Goal: Task Accomplishment & Management: Manage account settings

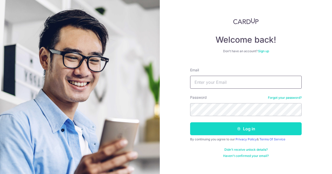
type input "[EMAIL_ADDRESS][DOMAIN_NAME]"
click at [231, 125] on button "Log in" at bounding box center [245, 129] width 111 height 13
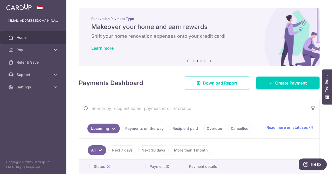
click at [187, 61] on icon at bounding box center [188, 61] width 6 height 6
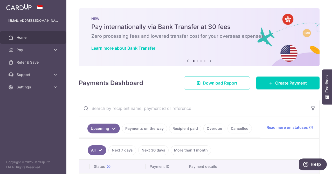
click at [187, 61] on icon at bounding box center [188, 61] width 6 height 6
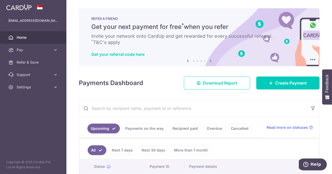
click at [210, 61] on icon at bounding box center [210, 61] width 6 height 6
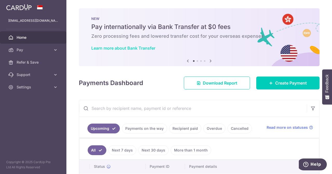
click at [96, 49] on link "Learn more about Bank Transfer" at bounding box center [123, 48] width 64 height 5
click at [25, 8] on img at bounding box center [18, 7] width 25 height 6
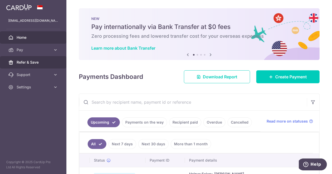
click at [46, 64] on span "Refer & Save" at bounding box center [34, 62] width 34 height 5
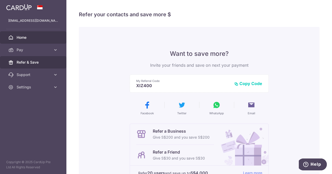
click at [24, 40] on link "Home" at bounding box center [33, 37] width 66 height 12
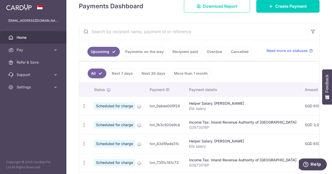
scroll to position [77, 0]
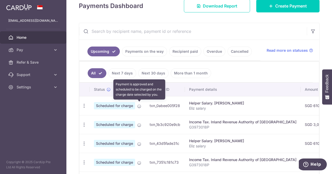
click at [138, 106] on icon at bounding box center [139, 106] width 4 height 4
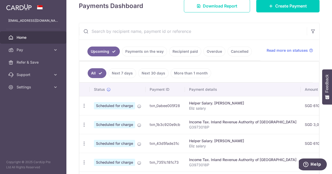
click at [195, 106] on p "Eliz salary" at bounding box center [242, 108] width 107 height 5
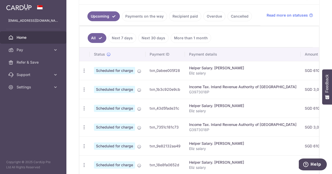
scroll to position [104, 0]
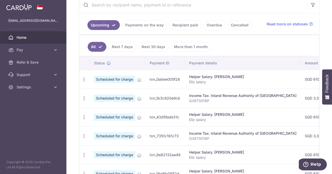
click at [189, 26] on link "Recipient paid" at bounding box center [185, 25] width 32 height 10
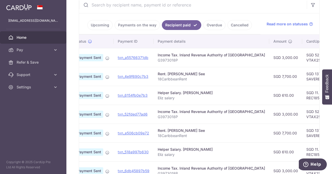
scroll to position [0, 0]
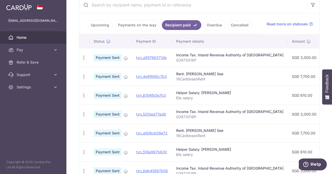
click at [94, 26] on link "Upcoming" at bounding box center [99, 25] width 25 height 10
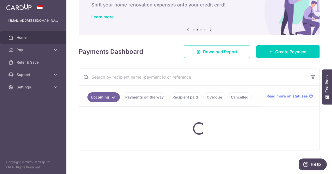
scroll to position [104, 0]
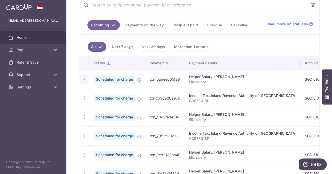
click at [84, 78] on icon "button" at bounding box center [83, 79] width 5 height 5
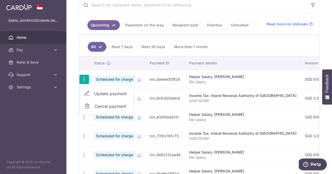
click at [105, 92] on span "Update payment" at bounding box center [111, 94] width 35 height 6
radio input "true"
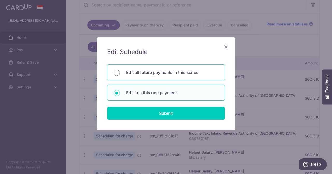
click at [119, 73] on input "Edit all future payments in this series" at bounding box center [117, 73] width 6 height 6
radio input "true"
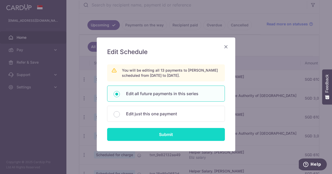
click at [143, 133] on input "Submit" at bounding box center [166, 134] width 118 height 13
radio input "true"
type input "610.00"
type input "Eliz salary"
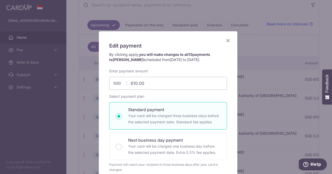
scroll to position [0, 0]
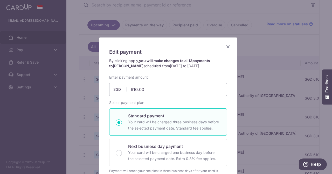
click at [226, 46] on icon "Close" at bounding box center [228, 47] width 6 height 6
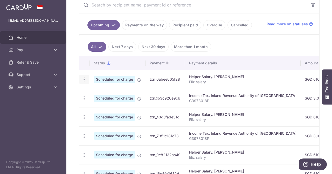
click at [85, 81] on icon "button" at bounding box center [83, 79] width 5 height 5
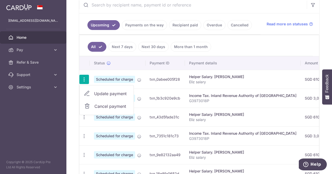
click at [109, 92] on span "Update payment" at bounding box center [111, 94] width 35 height 6
radio input "true"
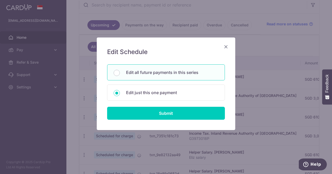
click at [166, 75] on p "Edit all future payments in this series" at bounding box center [172, 72] width 92 height 6
click at [120, 75] on input "Edit all future payments in this series" at bounding box center [117, 73] width 6 height 6
radio input "true"
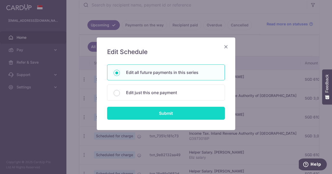
click at [164, 113] on input "Submit" at bounding box center [166, 113] width 118 height 13
radio input "true"
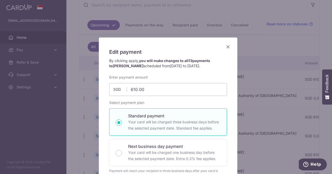
click at [228, 47] on icon "Close" at bounding box center [228, 47] width 6 height 6
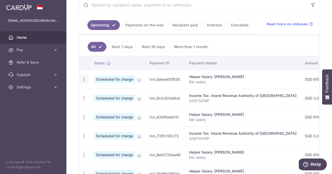
click at [86, 78] on icon "button" at bounding box center [83, 79] width 5 height 5
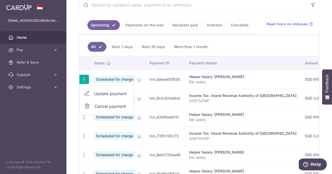
click at [101, 106] on span "Cancel payment" at bounding box center [111, 106] width 35 height 6
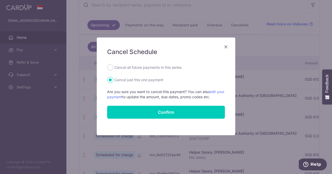
click at [144, 68] on label "Cancel all future payments in this series" at bounding box center [147, 68] width 67 height 6
click at [113, 68] on input "Cancel all future payments in this series" at bounding box center [110, 68] width 6 height 6
radio input "true"
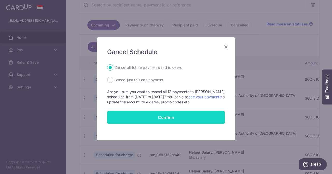
click at [158, 116] on button "Confirm" at bounding box center [166, 117] width 118 height 13
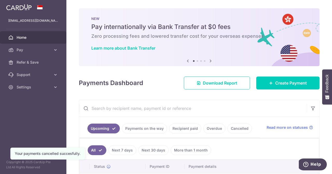
scroll to position [63, 0]
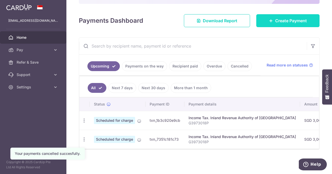
click at [283, 21] on span "Create Payment" at bounding box center [291, 21] width 32 height 6
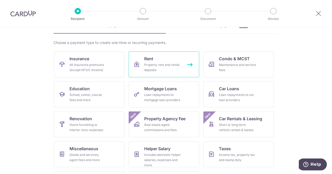
scroll to position [57, 0]
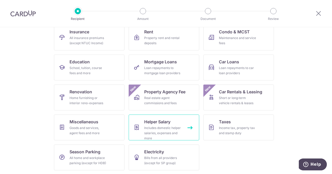
click at [167, 126] on div "Includes domestic helper salaries, expenses and more" at bounding box center [162, 134] width 37 height 16
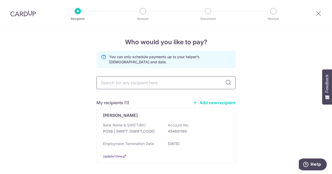
click at [172, 86] on input "text" at bounding box center [165, 82] width 139 height 13
type input "eliz"
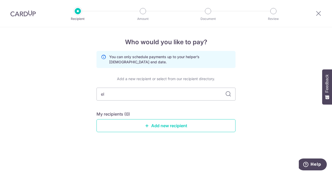
type input "e"
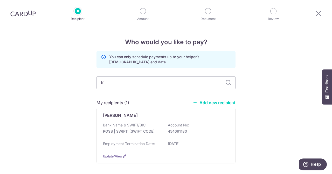
type input "Kh"
click at [146, 122] on div "Thian Khual Bank Name & SWIFT/BIC: POSB | SWIFT: DBSSSGSGXXX Account No: 454691…" at bounding box center [165, 136] width 139 height 56
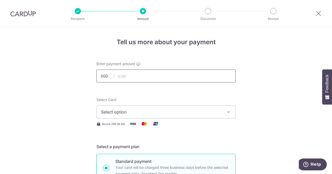
click at [146, 78] on input "text" at bounding box center [165, 76] width 139 height 13
type input "610.00"
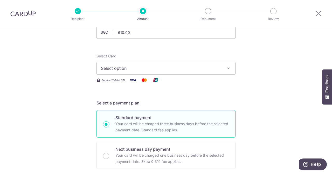
scroll to position [44, 0]
click at [193, 70] on span "Select option" at bounding box center [161, 68] width 121 height 6
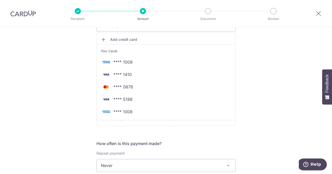
scroll to position [87, 0]
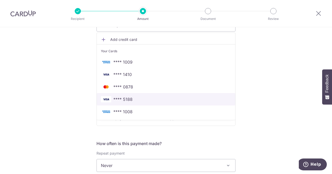
click at [127, 100] on span "**** 5188" at bounding box center [122, 99] width 19 height 6
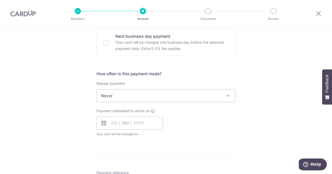
scroll to position [157, 0]
click at [116, 93] on span "Never" at bounding box center [166, 95] width 138 height 12
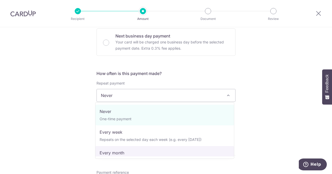
select select "3"
type input "17/10/2026"
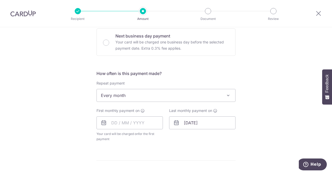
scroll to position [210, 0]
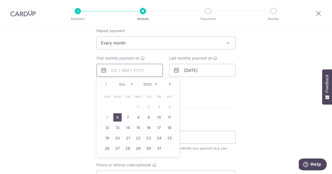
click at [137, 72] on input "text" at bounding box center [129, 70] width 66 height 13
click at [156, 128] on link "17" at bounding box center [159, 128] width 8 height 8
type input "17/10/2025"
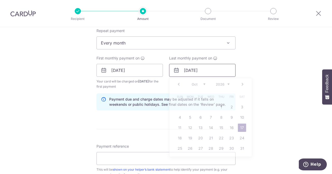
click at [184, 72] on input "17/10/2026" at bounding box center [202, 70] width 66 height 13
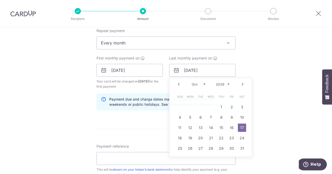
click at [269, 50] on div "Tell us more about your payment Enter payment amount SGD 610.00 610.00 Select C…" at bounding box center [166, 64] width 332 height 495
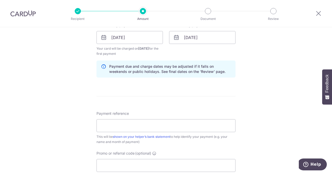
scroll to position [281, 0]
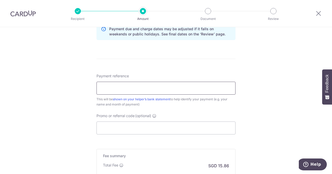
click at [218, 88] on input "Payment reference" at bounding box center [165, 88] width 139 height 13
type input "Eliz salary"
click at [119, 124] on input "Promo or referral code (optional)" at bounding box center [165, 128] width 139 height 13
paste input "3HOME25R"
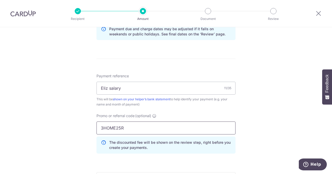
type input "3HOME25R"
click at [261, 124] on div "Tell us more about your payment Enter payment amount SGD 610.00 610.00 Select C…" at bounding box center [166, 6] width 332 height 519
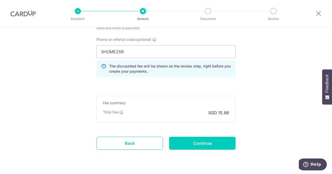
scroll to position [357, 0]
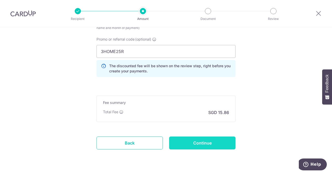
click at [211, 141] on input "Continue" at bounding box center [202, 143] width 66 height 13
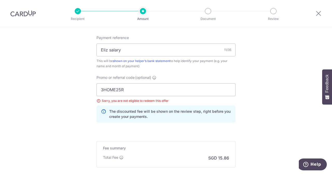
scroll to position [291, 0]
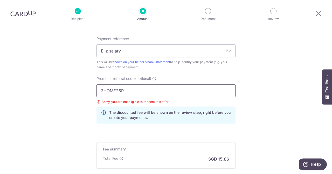
click at [152, 89] on input "3HOME25R" at bounding box center [165, 91] width 139 height 13
paste input "REC185"
type input "REC185"
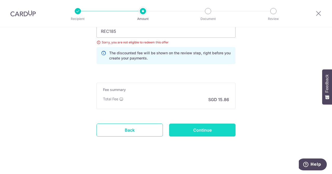
click at [204, 127] on input "Continue" at bounding box center [202, 130] width 66 height 13
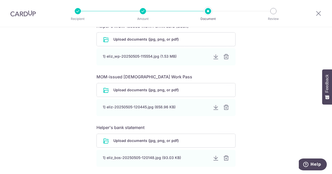
scroll to position [236, 0]
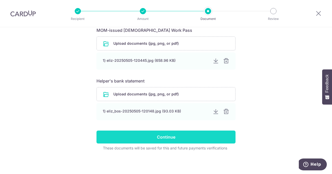
click at [185, 140] on input "Continue" at bounding box center [165, 137] width 139 height 13
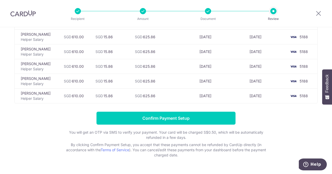
scroll to position [181, 0]
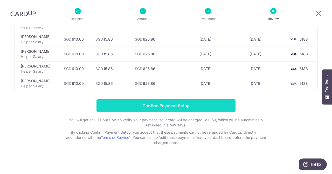
click at [208, 103] on input "Confirm Payment Setup" at bounding box center [165, 106] width 139 height 13
